Goal: Information Seeking & Learning: Learn about a topic

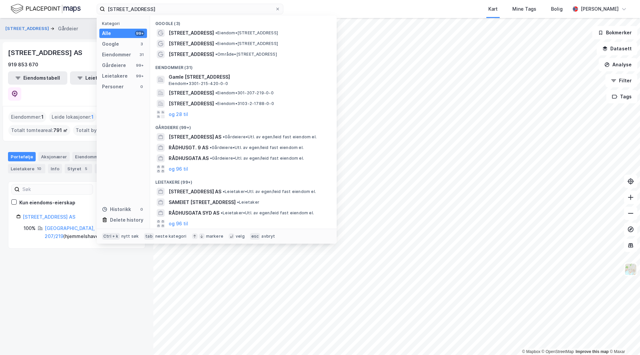
click at [124, 8] on input "[STREET_ADDRESS]" at bounding box center [190, 9] width 170 height 10
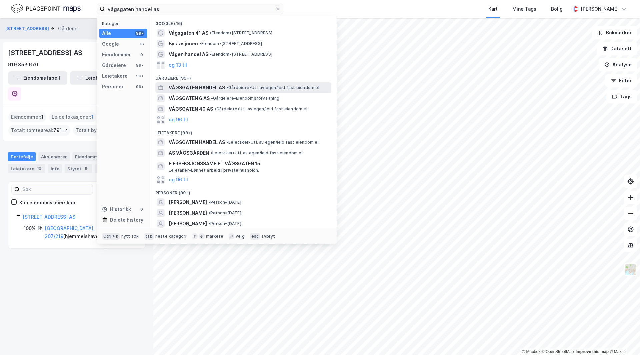
type input "vågsgaten handel as"
click at [206, 86] on span "VÅGSGATEN HANDEL AS" at bounding box center [197, 88] width 56 height 8
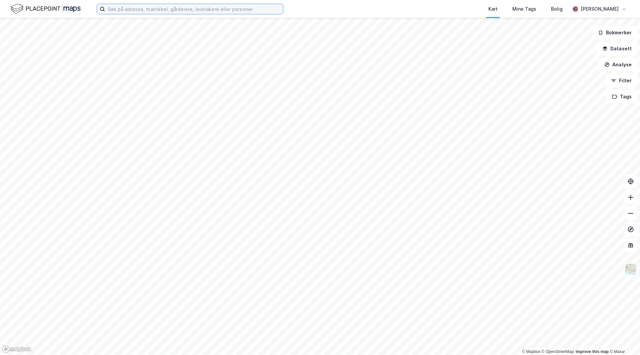
click at [154, 8] on input at bounding box center [194, 9] width 178 height 10
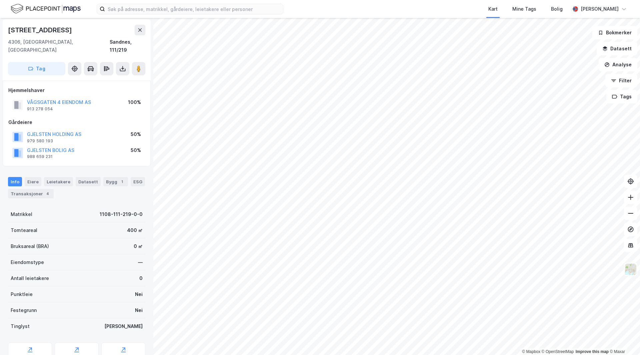
scroll to position [1, 0]
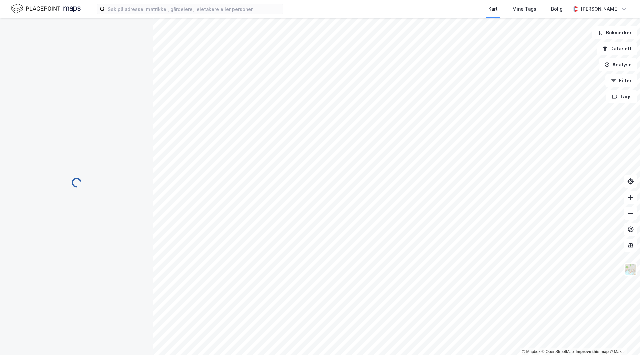
scroll to position [1, 0]
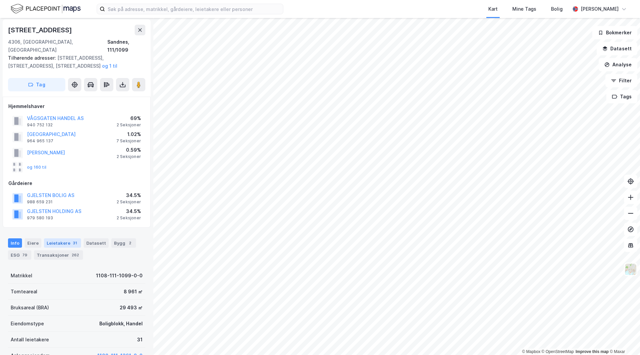
click at [49, 238] on div "Leietakere 31" at bounding box center [62, 242] width 37 height 9
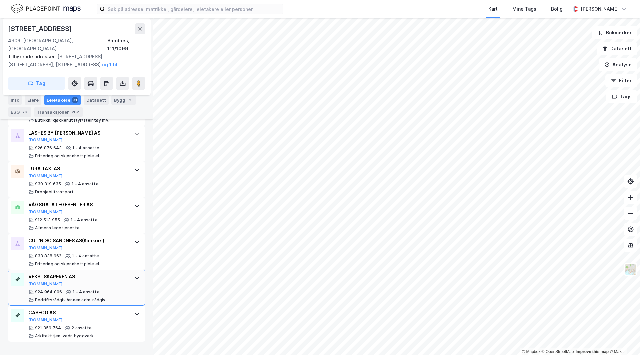
scroll to position [1193, 0]
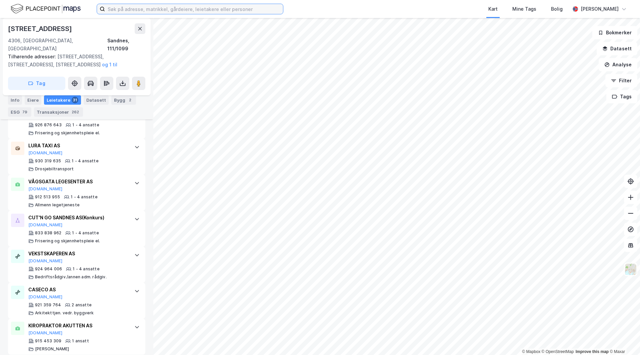
click at [175, 7] on input at bounding box center [194, 9] width 178 height 10
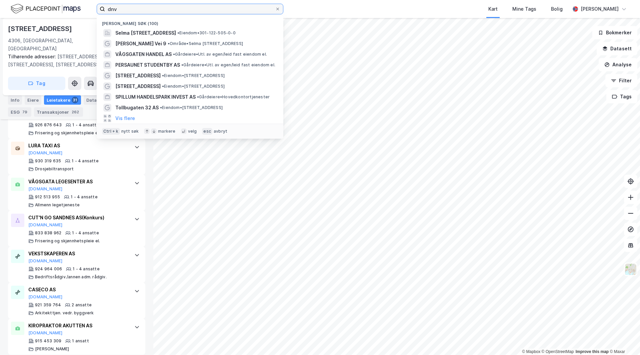
type input "dnv"
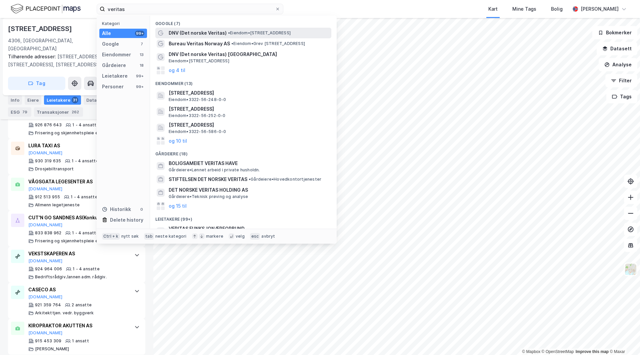
click at [233, 28] on div "DNV (Det norske Veritas) • Eiendom • [STREET_ADDRESS]" at bounding box center [243, 33] width 176 height 11
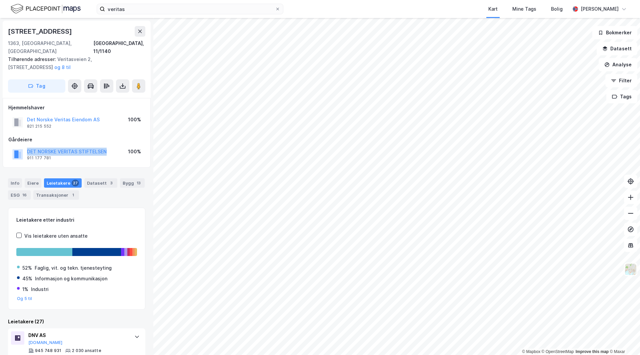
drag, startPoint x: 111, startPoint y: 142, endPoint x: 2, endPoint y: 141, distance: 108.7
click at [2, 141] on div "Veritasveien 1 1363, [GEOGRAPHIC_DATA], [GEOGRAPHIC_DATA], 11/1140 Tilhørende a…" at bounding box center [76, 186] width 153 height 337
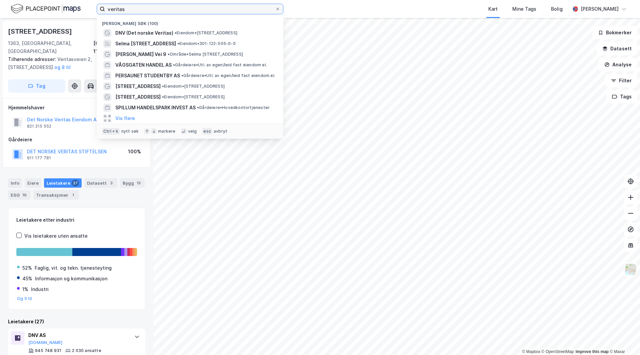
click at [136, 7] on input "veritas" at bounding box center [190, 9] width 170 height 10
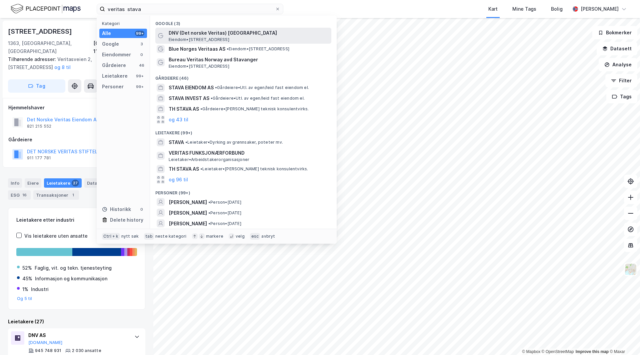
click at [208, 32] on span "DNV (Det norske Veritas) Stavanger" at bounding box center [249, 33] width 160 height 8
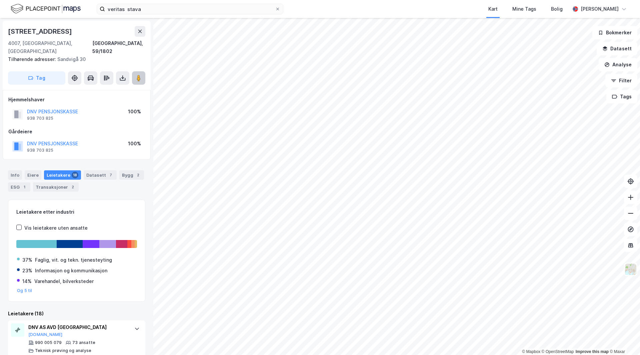
click at [132, 74] on button at bounding box center [138, 77] width 13 height 13
drag, startPoint x: 156, startPoint y: 10, endPoint x: 49, endPoint y: -5, distance: 108.0
click at [49, 0] on html "veritas stava Kart Mine Tags Bolig Håvard Skaland © Mapbox © OpenStreetMap Impr…" at bounding box center [320, 177] width 640 height 355
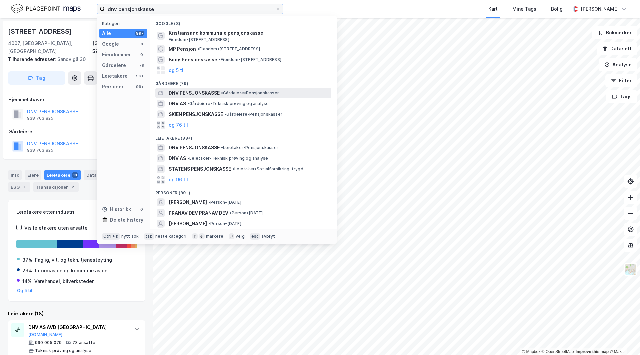
type input "dnv pensjonskasse"
click at [217, 89] on span "DNV PENSJONSKASSE" at bounding box center [194, 93] width 51 height 8
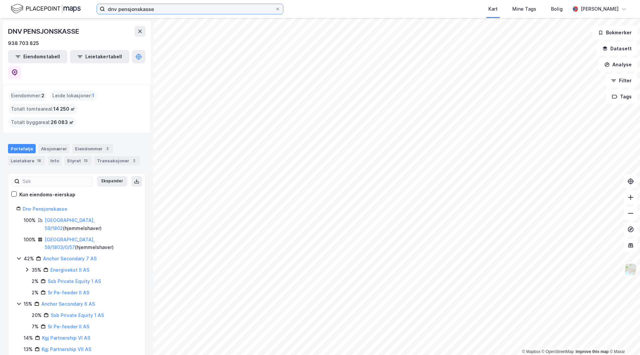
click at [169, 7] on input "dnv pensjonskasse" at bounding box center [190, 9] width 170 height 10
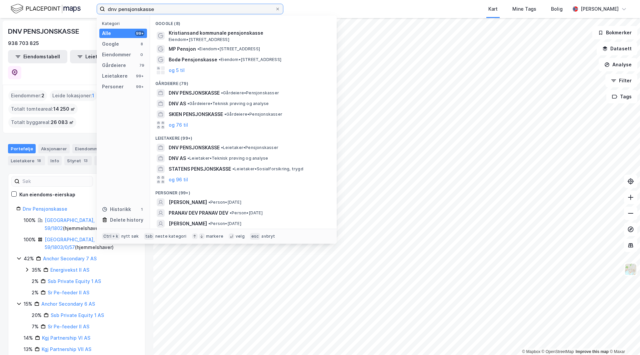
click at [164, 9] on input "dnv pensjonskasse" at bounding box center [190, 9] width 170 height 10
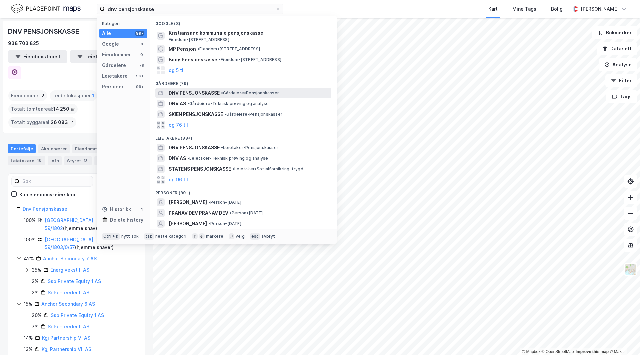
click at [240, 95] on span "• Gårdeiere • Pensjonskasser" at bounding box center [250, 92] width 58 height 5
